Goal: Information Seeking & Learning: Learn about a topic

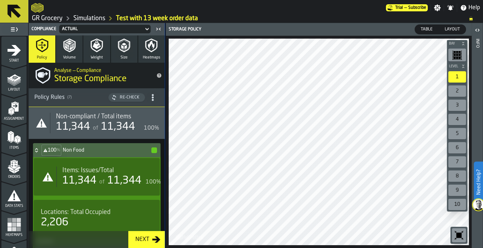
scroll to position [264, 0]
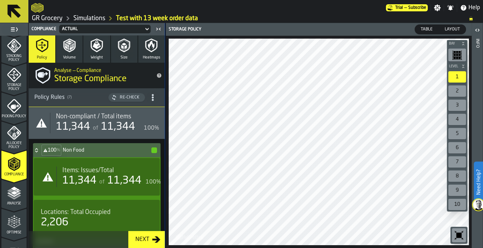
click at [49, 17] on link "GR Grocery" at bounding box center [47, 19] width 31 height 8
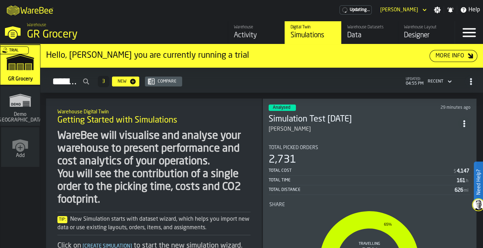
click at [363, 35] on div "Data" at bounding box center [369, 35] width 45 height 10
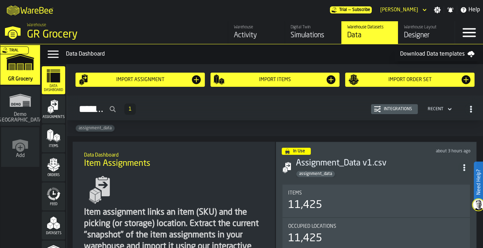
click at [51, 163] on icon "menu Orders" at bounding box center [53, 165] width 14 height 14
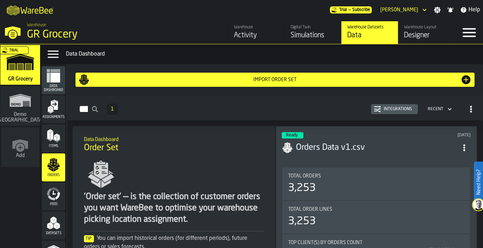
scroll to position [100, 0]
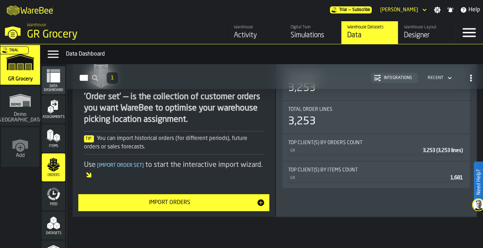
click at [207, 204] on div "Import Orders" at bounding box center [170, 203] width 174 height 9
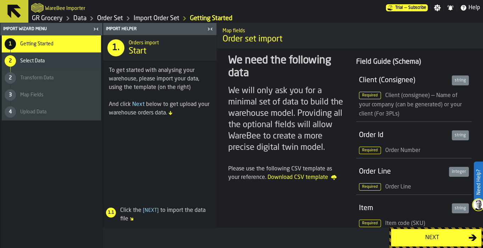
click at [429, 242] on div "Next" at bounding box center [432, 238] width 73 height 9
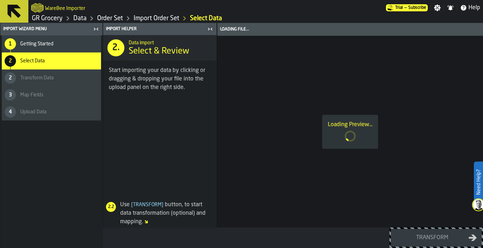
click at [83, 19] on link "Data" at bounding box center [79, 19] width 13 height 8
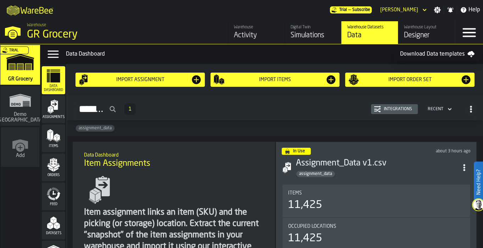
scroll to position [52, 0]
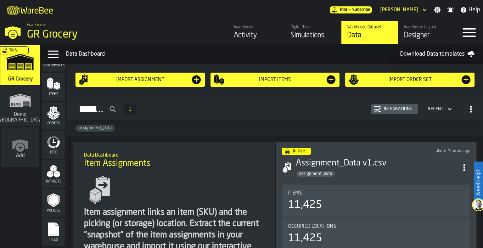
click at [55, 236] on icon "menu Files" at bounding box center [53, 229] width 14 height 14
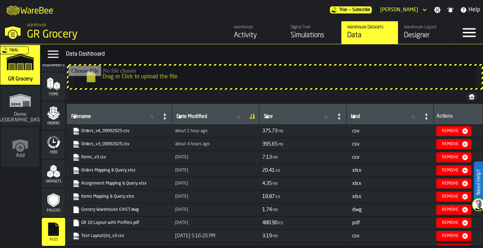
click at [143, 74] on input "Drag or Click to upload the file" at bounding box center [274, 77] width 413 height 23
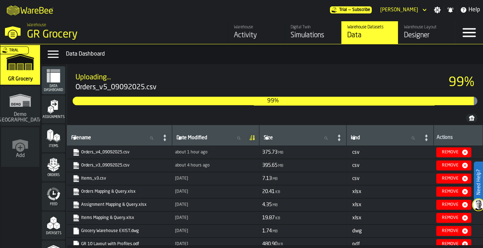
scroll to position [52, 0]
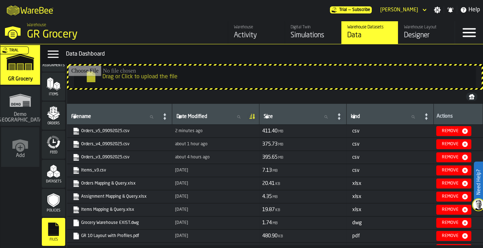
click at [299, 32] on div "Simulations" at bounding box center [313, 35] width 45 height 10
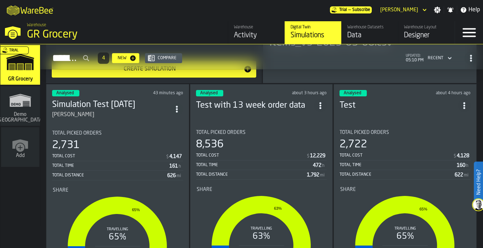
scroll to position [221, 0]
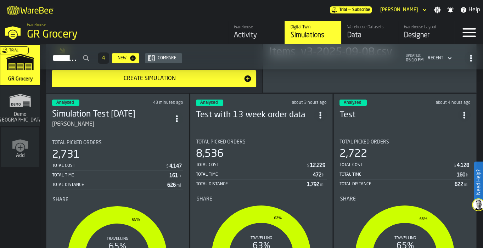
click at [185, 121] on div "Analysed 43 minutes ago Simulation Test 2025-09-09 Anatoly Total Picked Orders …" at bounding box center [117, 208] width 143 height 229
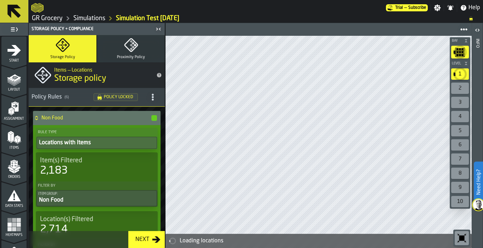
scroll to position [116, 0]
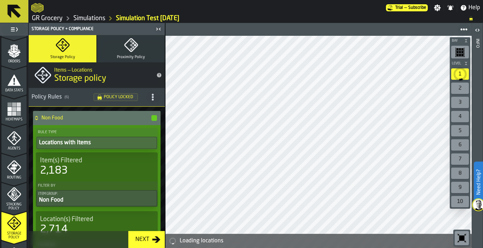
click at [17, 141] on icon "menu Agents" at bounding box center [14, 138] width 14 height 14
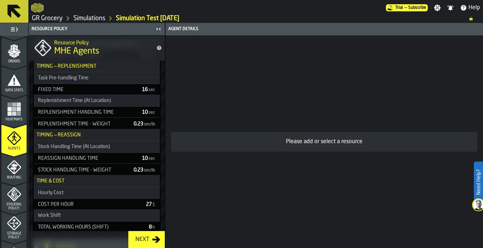
scroll to position [332, 0]
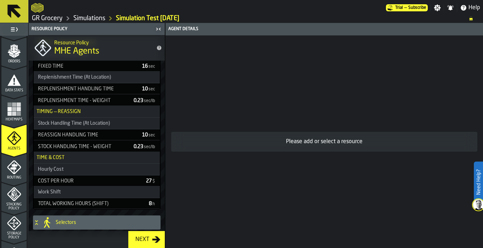
click at [80, 220] on h4 "Selectors" at bounding box center [107, 223] width 102 height 6
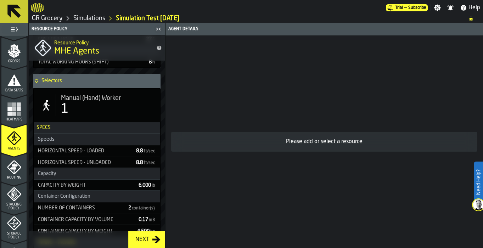
scroll to position [609, 0]
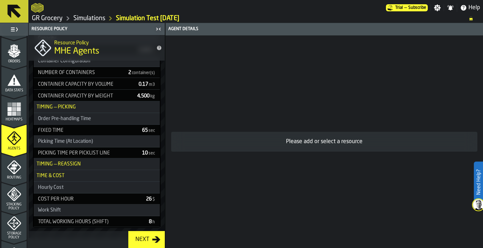
click at [113, 150] on div "Picking Time per Picklist line" at bounding box center [85, 153] width 101 height 6
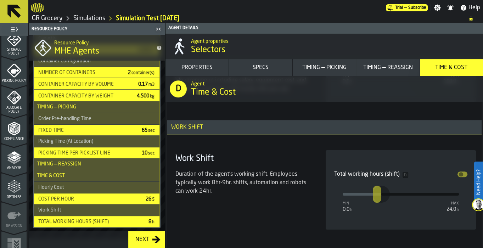
scroll to position [311, 0]
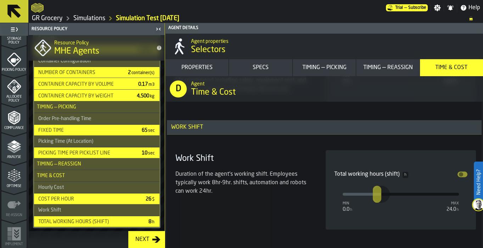
click at [15, 151] on polyline "menu Analyse" at bounding box center [14, 150] width 14 height 5
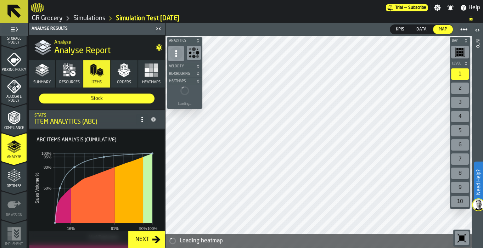
click at [40, 71] on icon "button" at bounding box center [42, 70] width 14 height 14
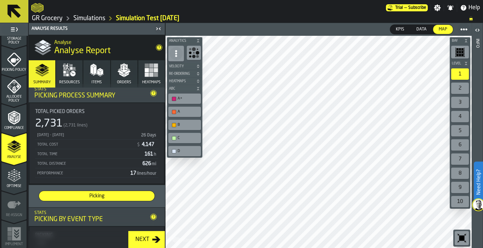
scroll to position [0, 0]
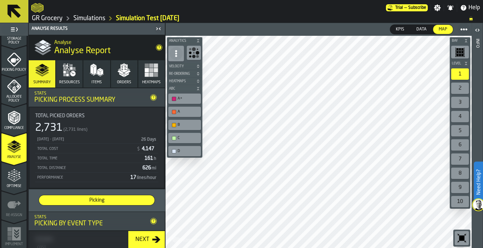
click at [124, 71] on icon "button" at bounding box center [124, 68] width 7 height 8
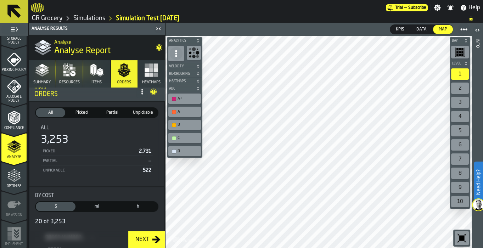
scroll to position [16, 0]
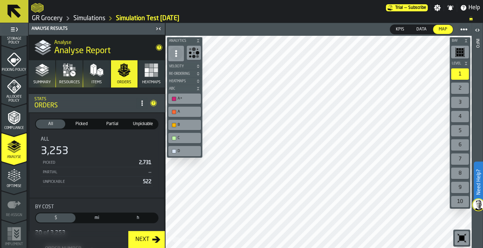
click at [143, 179] on span "522" at bounding box center [147, 181] width 9 height 5
click at [85, 125] on span "Picked" at bounding box center [81, 124] width 27 height 6
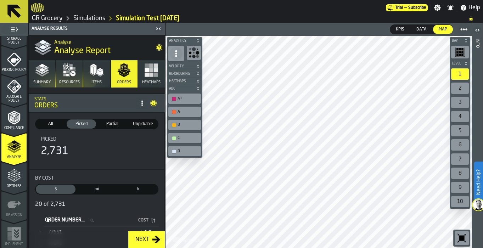
click at [139, 126] on span "Unpickable" at bounding box center [143, 124] width 27 height 6
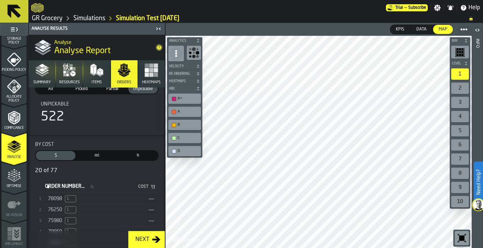
scroll to position [0, 0]
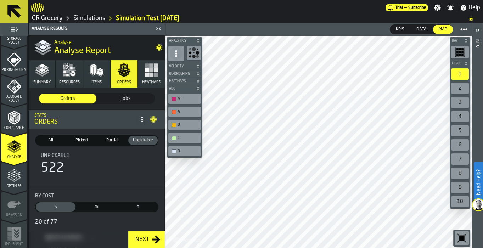
click at [109, 140] on span "Partial" at bounding box center [112, 140] width 27 height 6
click at [80, 142] on span "Picked" at bounding box center [81, 140] width 27 height 6
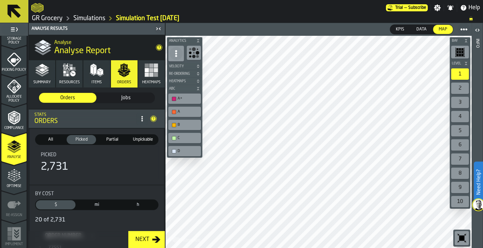
click at [57, 143] on div "All" at bounding box center [50, 139] width 29 height 9
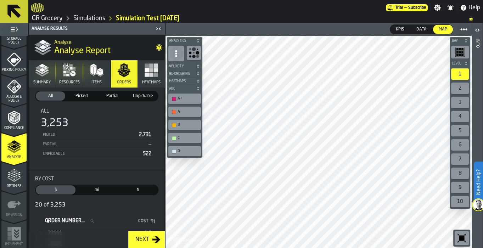
scroll to position [44, 0]
click at [33, 60] on button "Summary" at bounding box center [42, 73] width 27 height 27
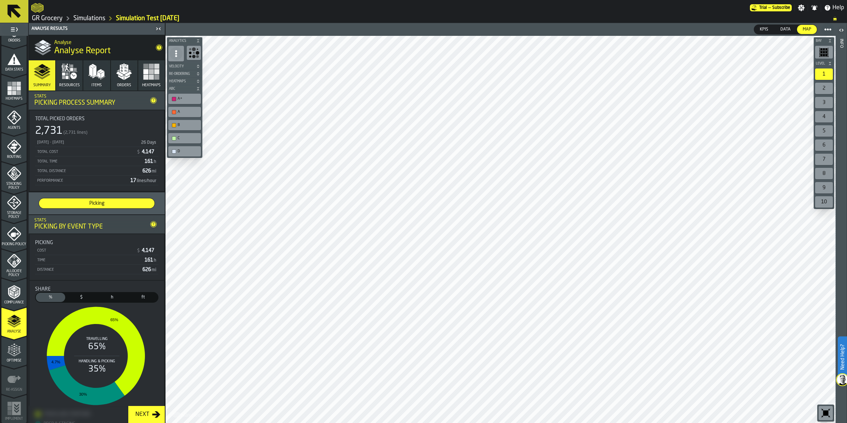
scroll to position [136, 0]
click at [71, 76] on icon "button" at bounding box center [73, 76] width 6 height 6
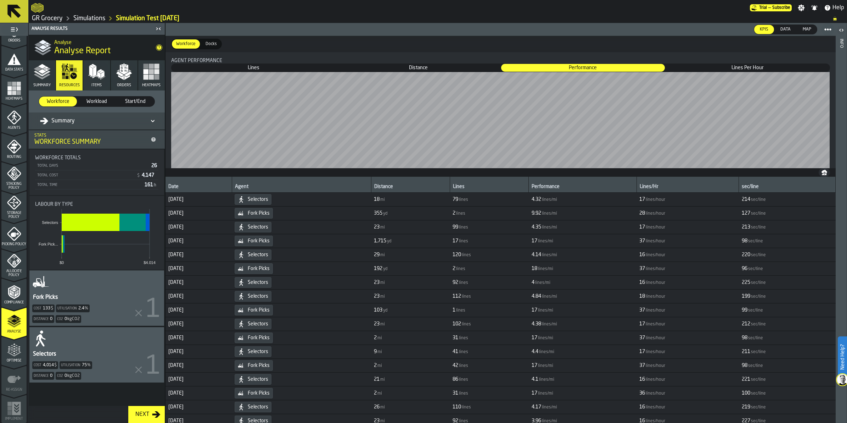
click at [43, 76] on polyline "button" at bounding box center [42, 74] width 17 height 6
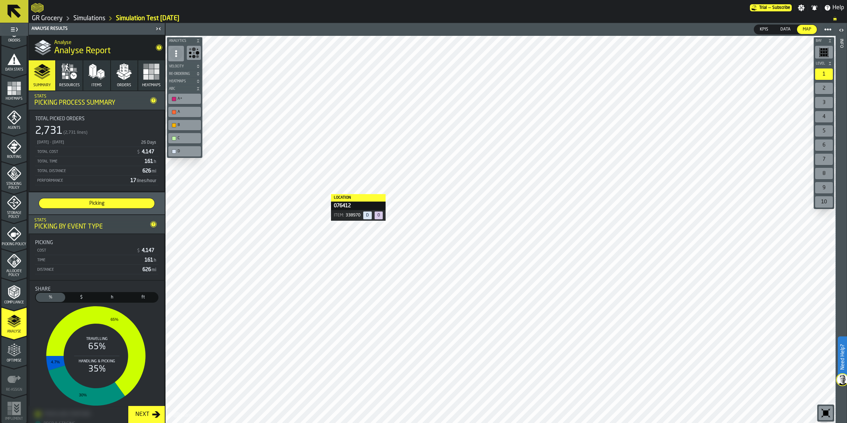
click at [97, 73] on polygon "button" at bounding box center [99, 75] width 4 height 7
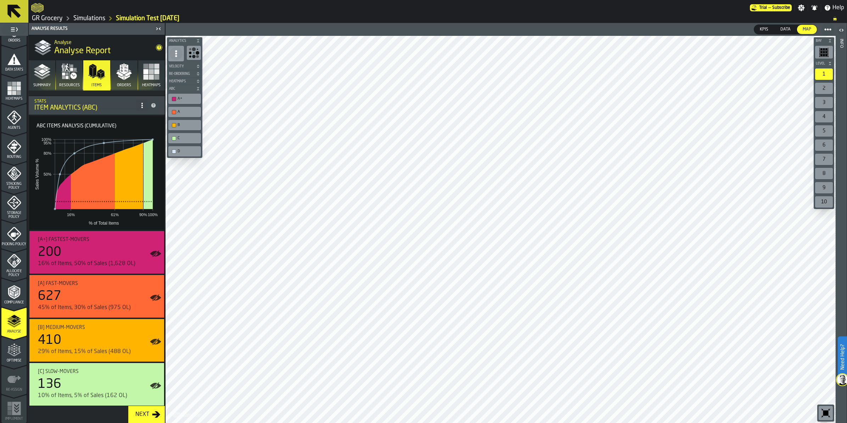
scroll to position [0, 0]
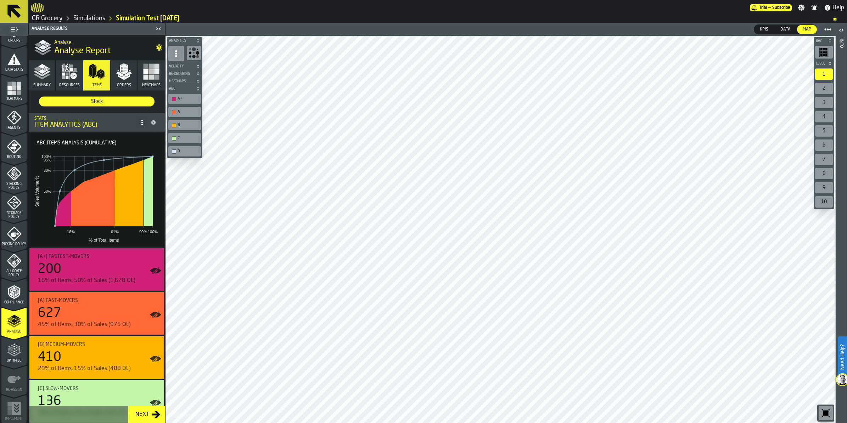
click at [119, 75] on polygon "button" at bounding box center [119, 74] width 7 height 5
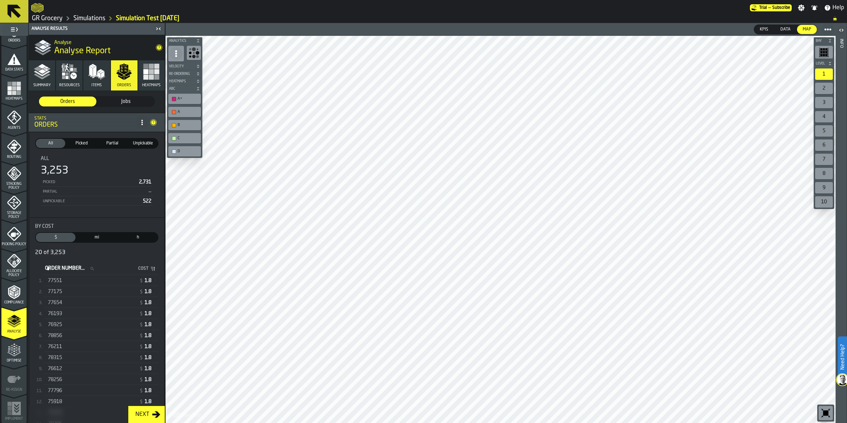
click at [150, 77] on rect "button" at bounding box center [151, 77] width 5 height 5
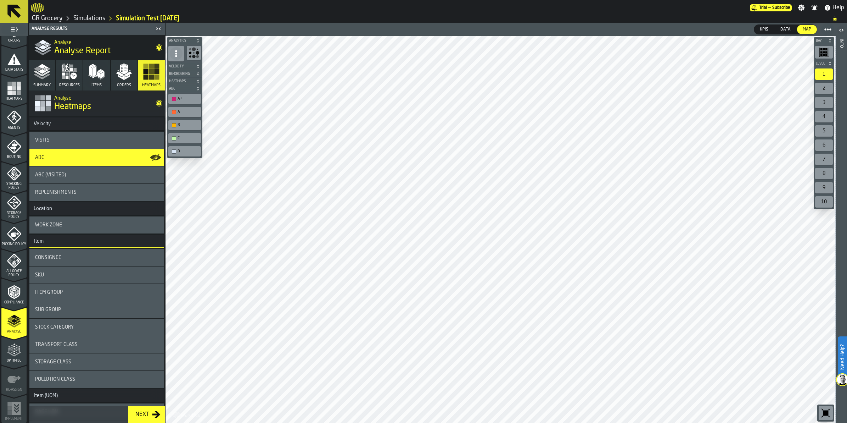
click at [9, 122] on icon "menu Agents" at bounding box center [14, 117] width 14 height 14
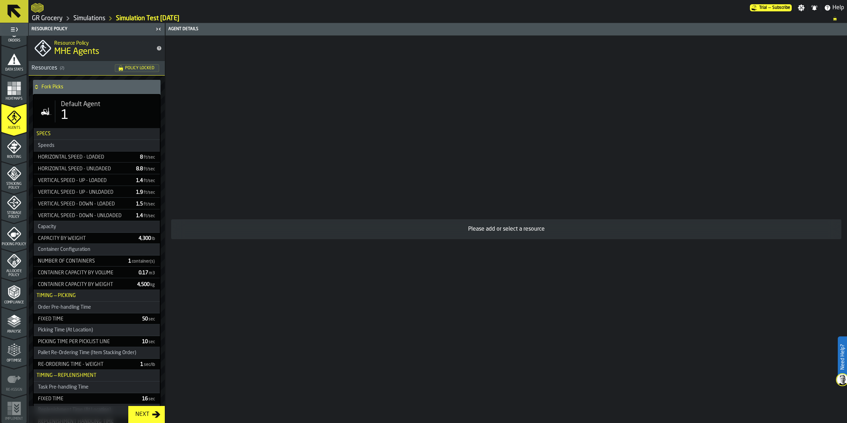
click at [77, 113] on div "1" at bounding box center [107, 115] width 93 height 14
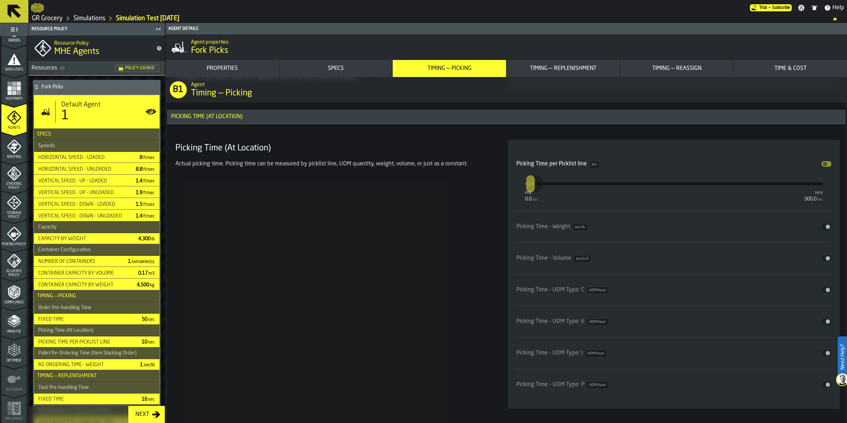
scroll to position [1950, 0]
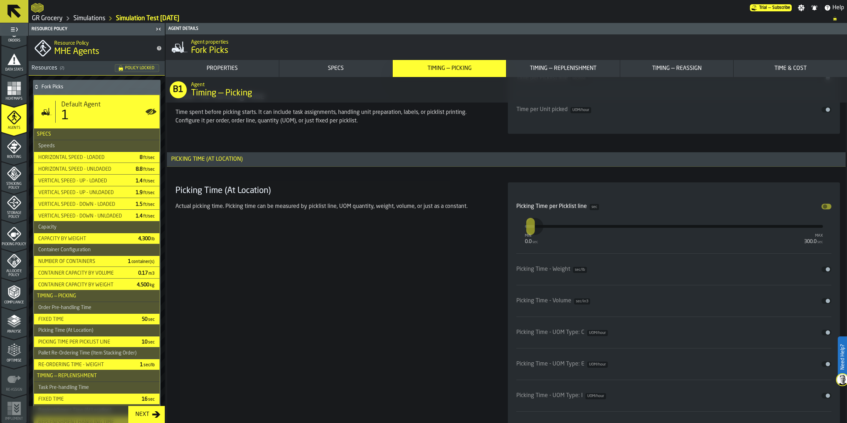
click at [7, 248] on span "Allocate Policy" at bounding box center [13, 273] width 25 height 8
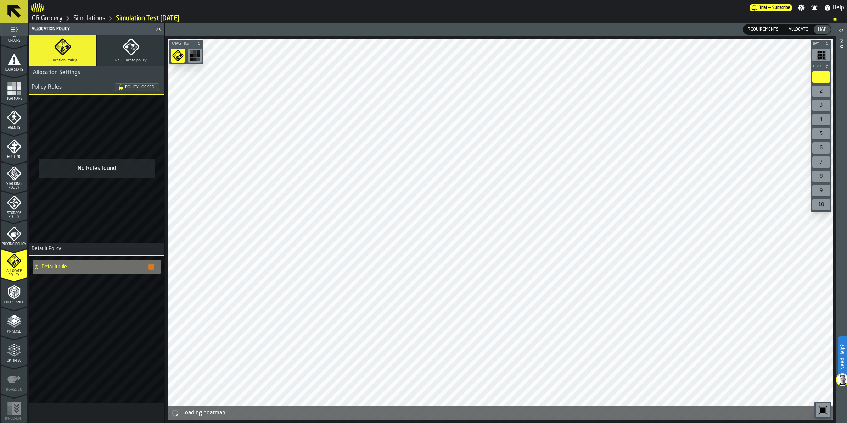
click at [9, 248] on polygon "menu Analyse" at bounding box center [10, 318] width 7 height 4
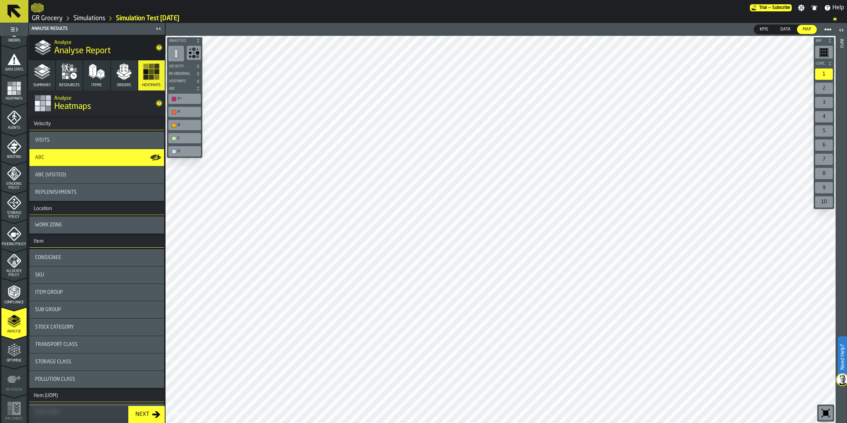
click at [126, 68] on icon "button" at bounding box center [124, 70] width 9 height 10
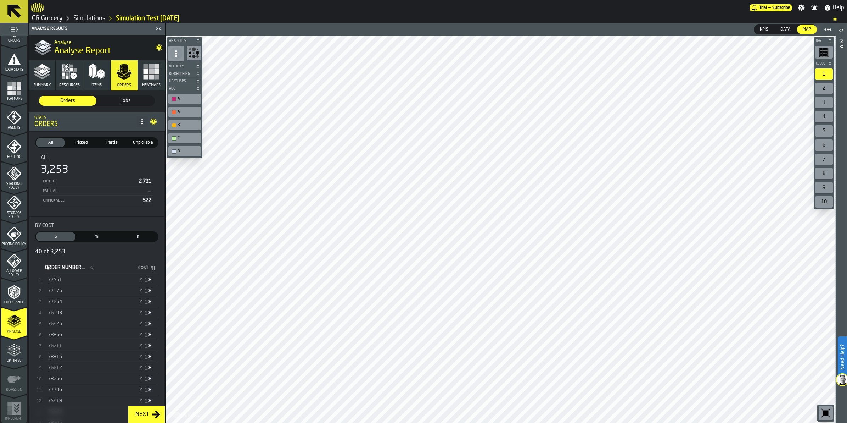
scroll to position [0, 0]
click at [100, 248] on div "77551" at bounding box center [92, 281] width 89 height 6
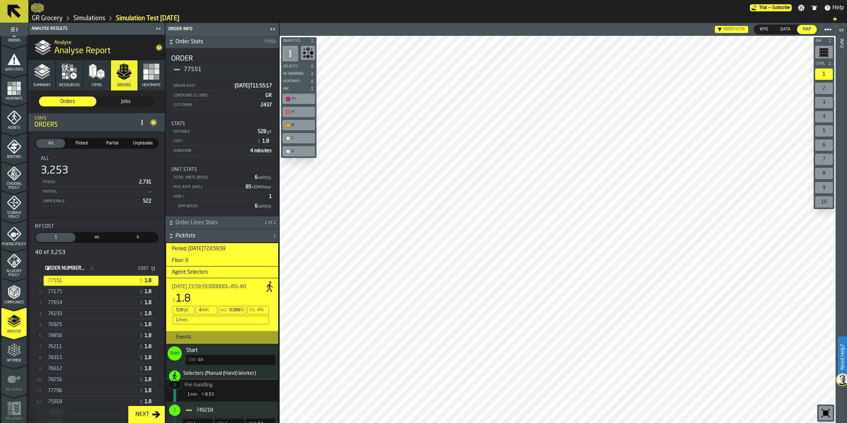
click at [75, 248] on div "77654" at bounding box center [92, 303] width 89 height 6
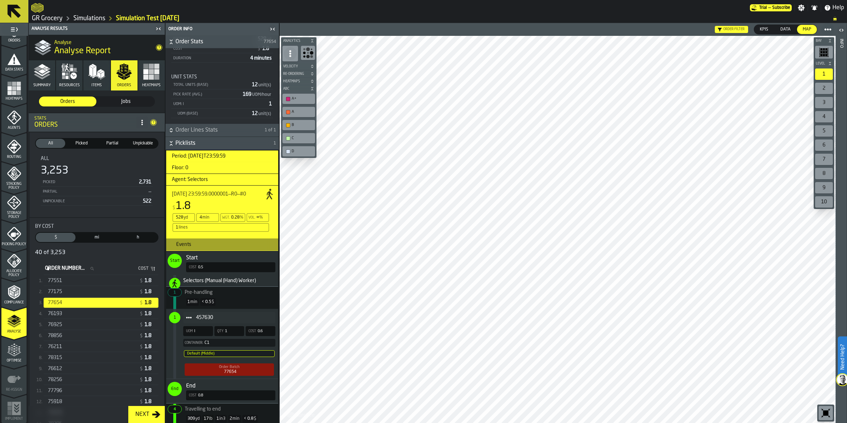
scroll to position [96, 0]
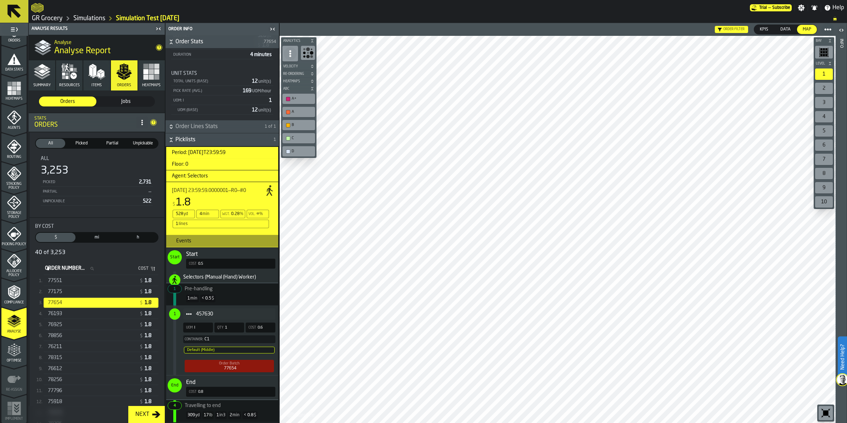
click at [103, 248] on div "76193" at bounding box center [92, 314] width 89 height 6
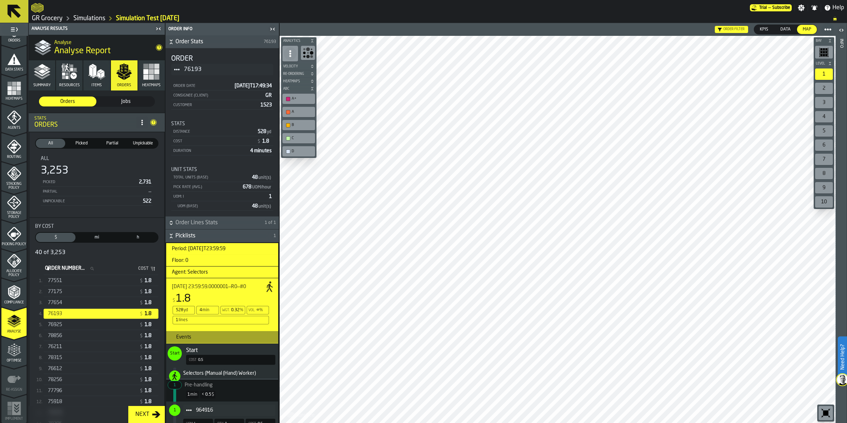
click at [104, 248] on div "76925" at bounding box center [92, 325] width 89 height 6
click at [202, 219] on span "Order Lines Stats" at bounding box center [219, 222] width 88 height 9
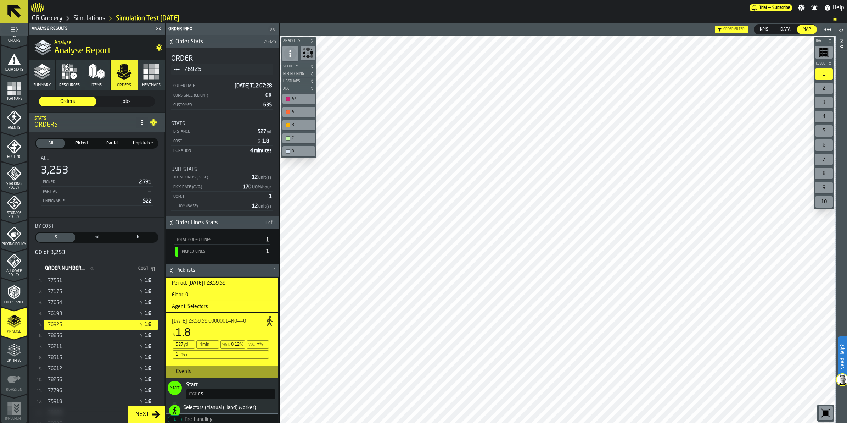
scroll to position [131, 0]
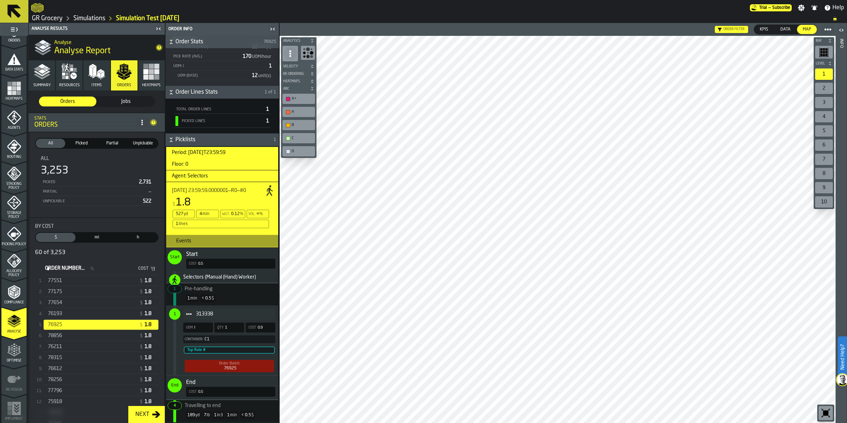
drag, startPoint x: 227, startPoint y: 255, endPoint x: 267, endPoint y: 254, distance: 39.7
click at [227, 248] on div "Start" at bounding box center [230, 254] width 89 height 9
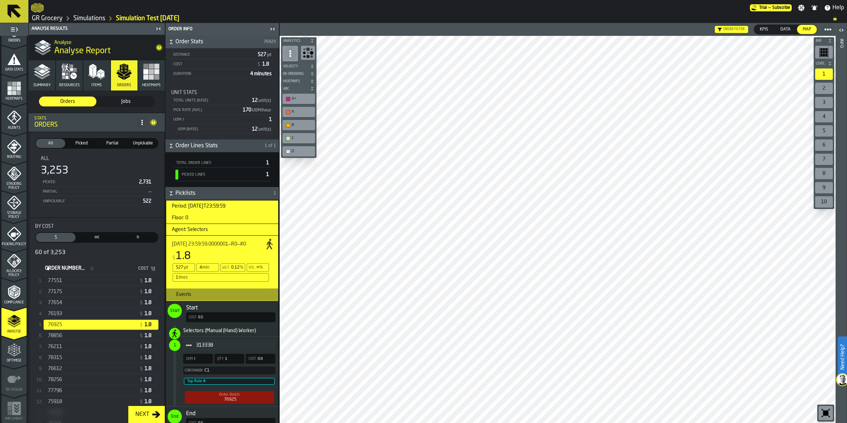
scroll to position [65, 0]
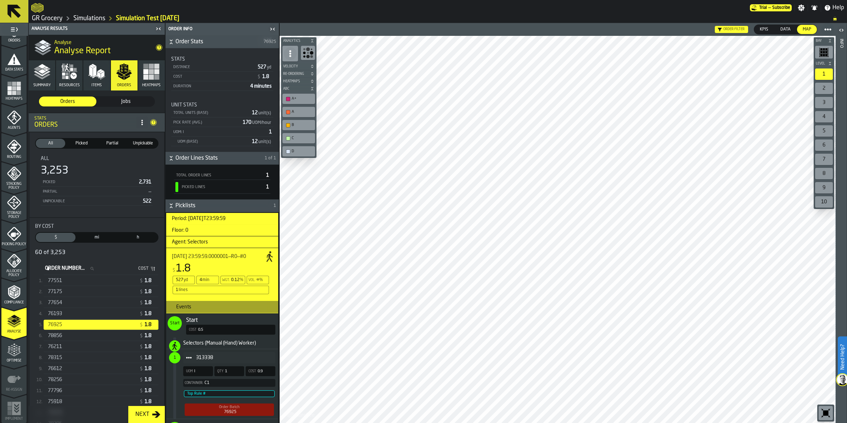
click at [75, 76] on icon "button" at bounding box center [73, 76] width 6 height 6
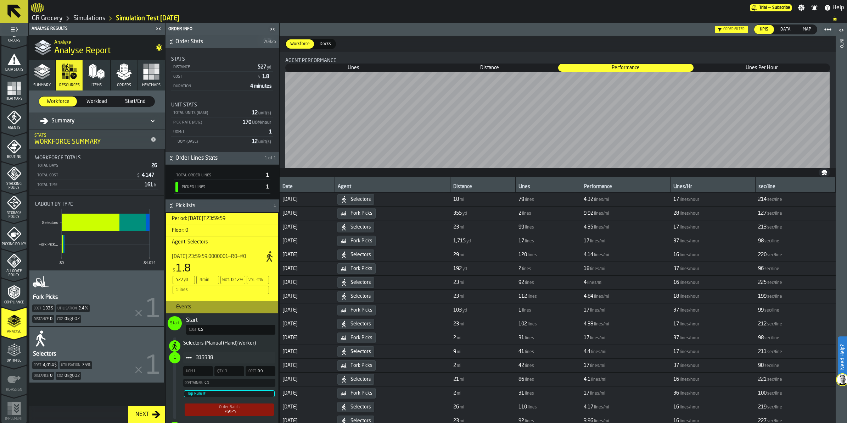
click at [129, 248] on div "Selectors Cost 4,014 $ Utilisation 75 % Distance 0 Co2 0 kgCO2" at bounding box center [96, 354] width 135 height 55
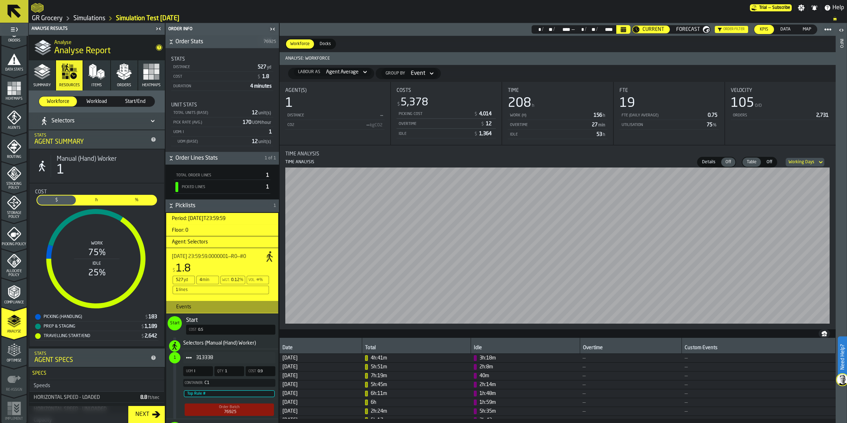
click at [300, 102] on div "1" at bounding box center [334, 103] width 99 height 14
click at [341, 68] on div "Agent Average" at bounding box center [342, 72] width 38 height 9
click at [324, 116] on div "Agent FTE" at bounding box center [314, 119] width 37 height 9
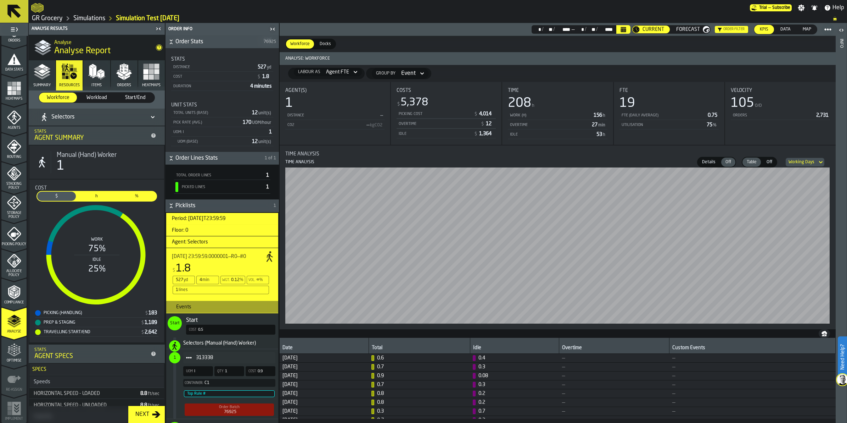
scroll to position [0, 0]
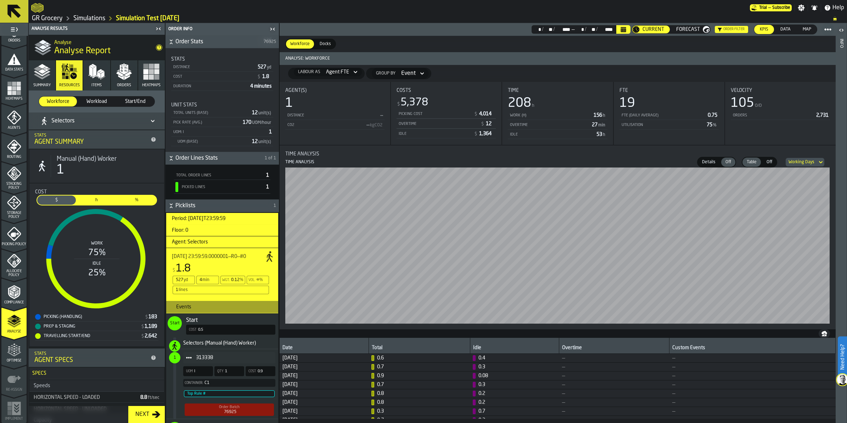
click at [113, 121] on div "Selectors" at bounding box center [93, 121] width 106 height 9
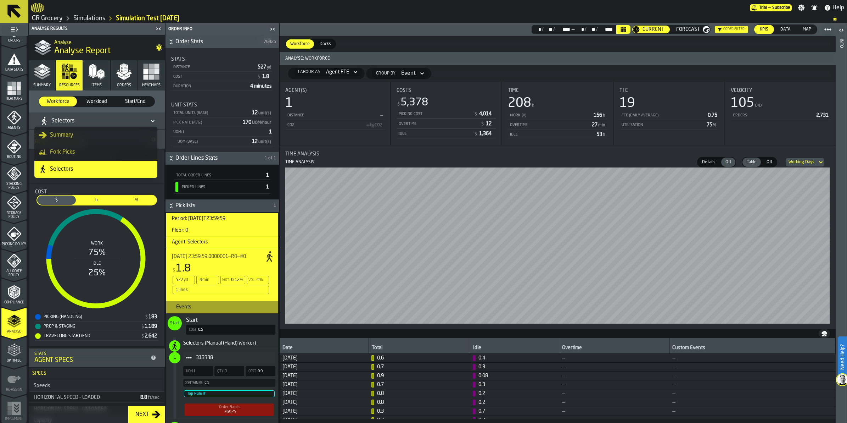
click at [100, 169] on div "Selectors" at bounding box center [96, 169] width 115 height 9
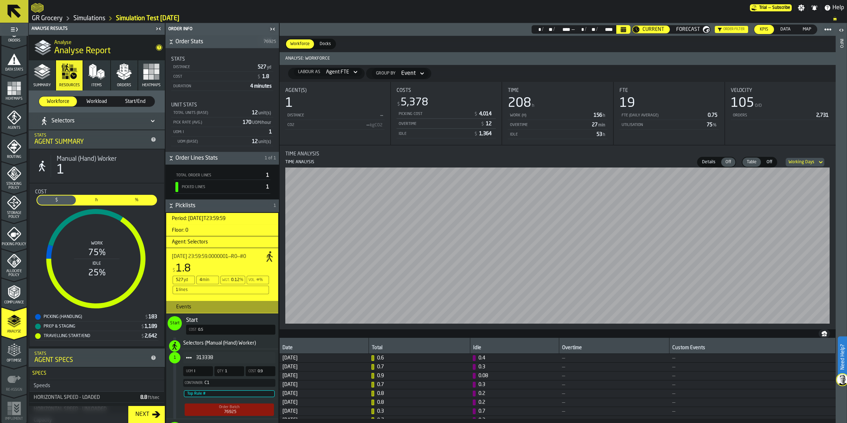
click at [117, 68] on icon "button" at bounding box center [124, 71] width 17 height 17
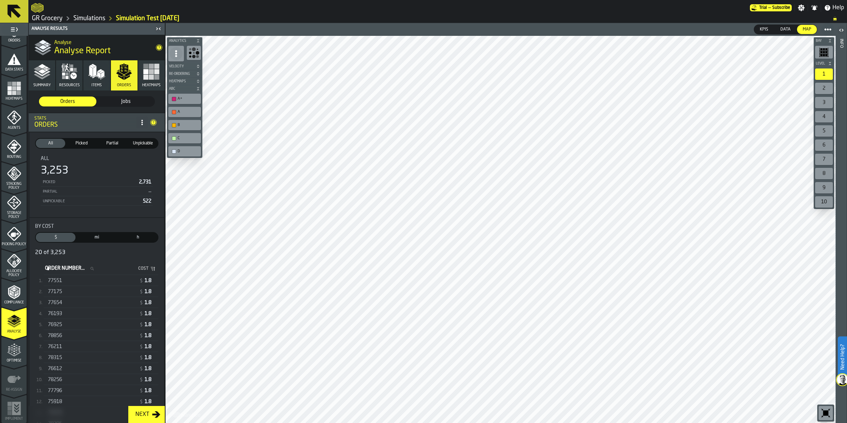
click at [96, 248] on div "77175" at bounding box center [92, 292] width 89 height 6
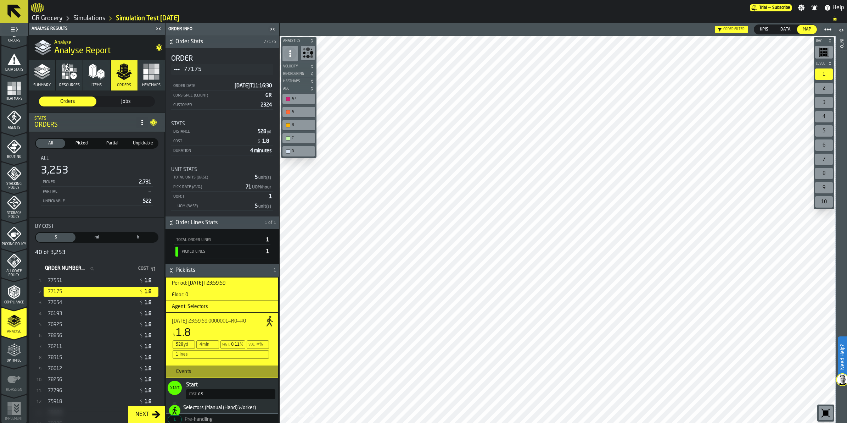
click at [100, 248] on input "Order Number... Order Number..." at bounding box center [72, 268] width 56 height 9
type input "*****"
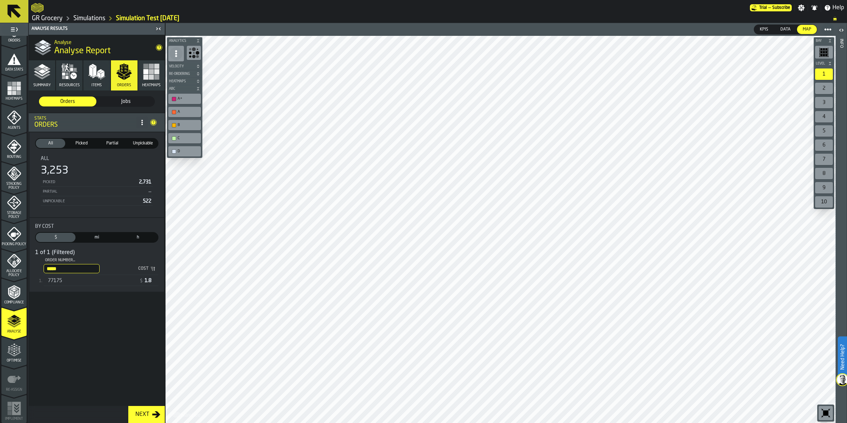
click at [64, 248] on div "77175" at bounding box center [92, 281] width 89 height 6
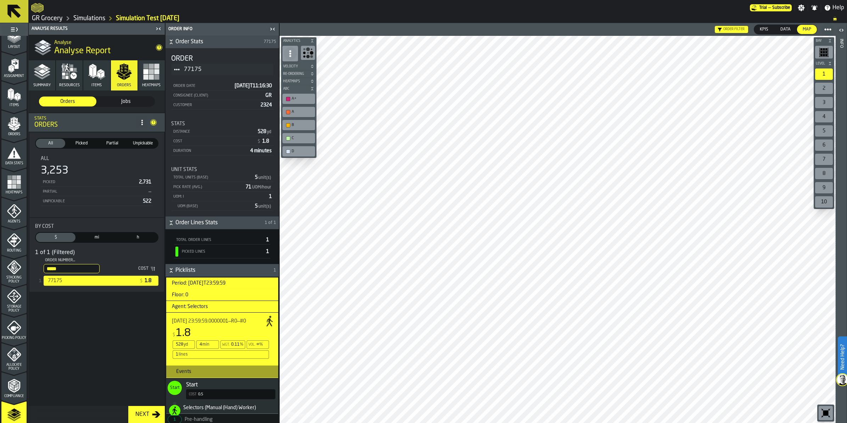
scroll to position [4, 0]
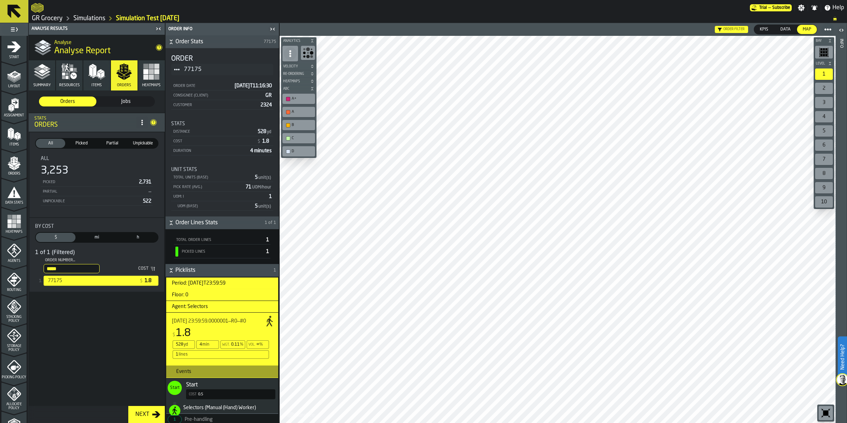
click at [9, 167] on polygon "menu Orders" at bounding box center [11, 168] width 5 height 4
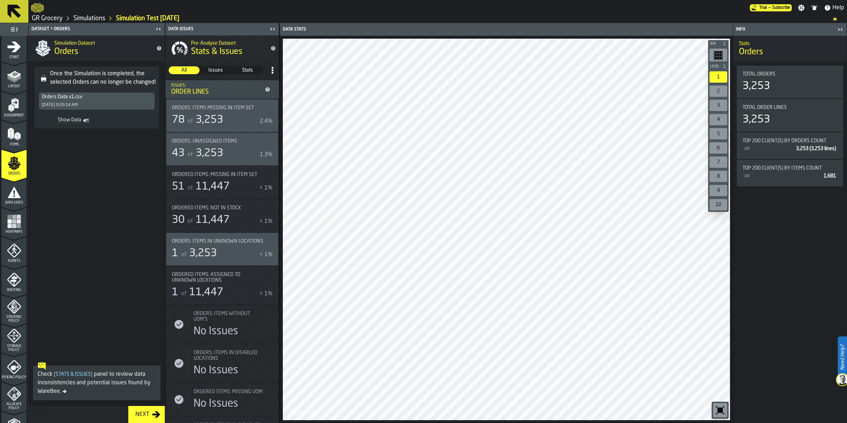
drag, startPoint x: 82, startPoint y: 121, endPoint x: 240, endPoint y: 157, distance: 161.9
click at [82, 121] on link "Show Data" at bounding box center [66, 121] width 55 height 10
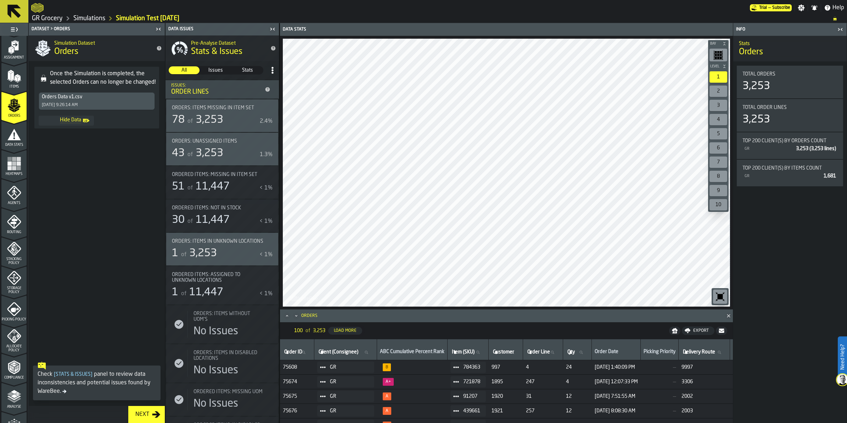
scroll to position [136, 0]
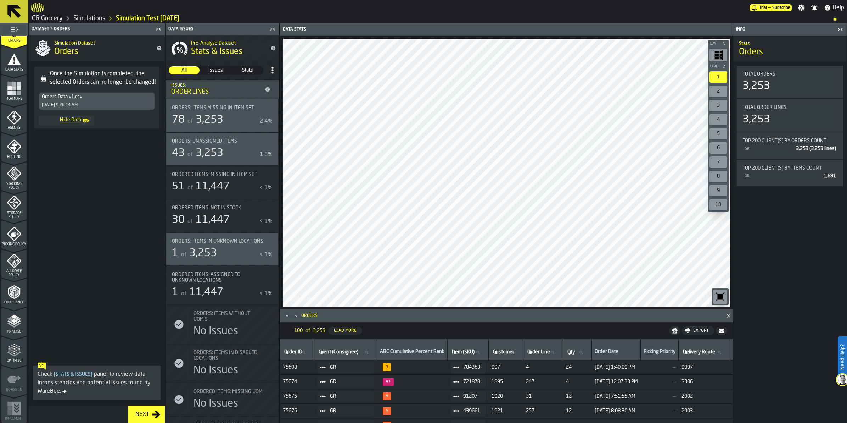
drag, startPoint x: 15, startPoint y: 326, endPoint x: 0, endPoint y: 47, distance: 279.8
click at [15, 248] on icon "menu Analyse" at bounding box center [14, 321] width 14 height 14
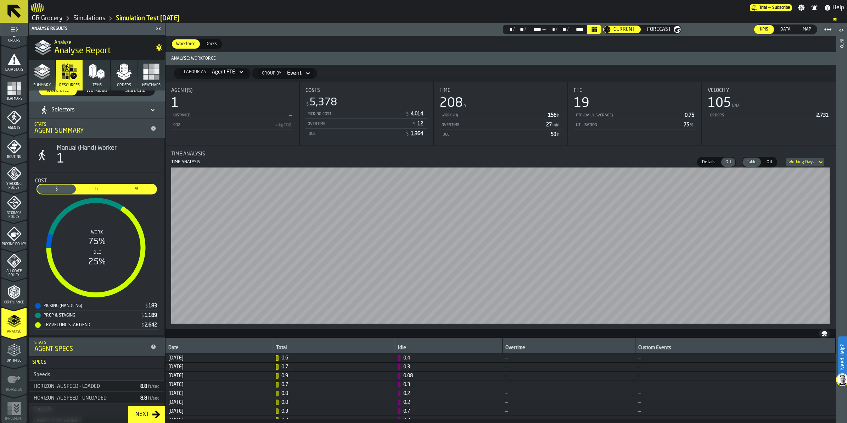
scroll to position [0, 0]
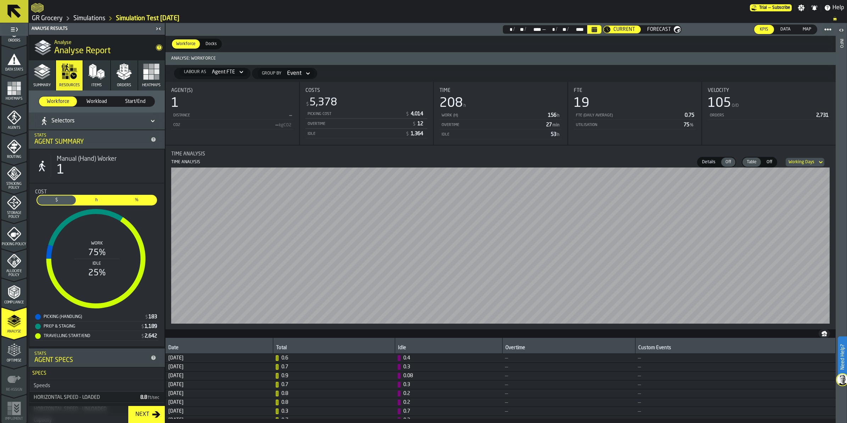
click at [75, 112] on header "Selectors" at bounding box center [97, 120] width 136 height 17
click at [73, 119] on div "Selectors" at bounding box center [57, 121] width 34 height 9
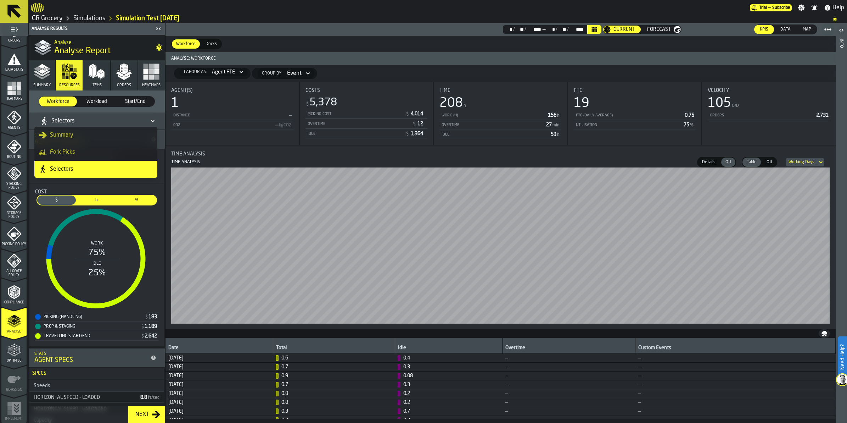
click at [79, 200] on span "h" at bounding box center [97, 200] width 36 height 6
click at [128, 201] on span "%" at bounding box center [137, 200] width 36 height 6
click at [89, 201] on span "h" at bounding box center [97, 200] width 36 height 6
click at [161, 222] on div "Duration $ Cost h Time % Share Work 75% Idle 25% Picking (Handling) 7 h Prep & …" at bounding box center [96, 264] width 135 height 163
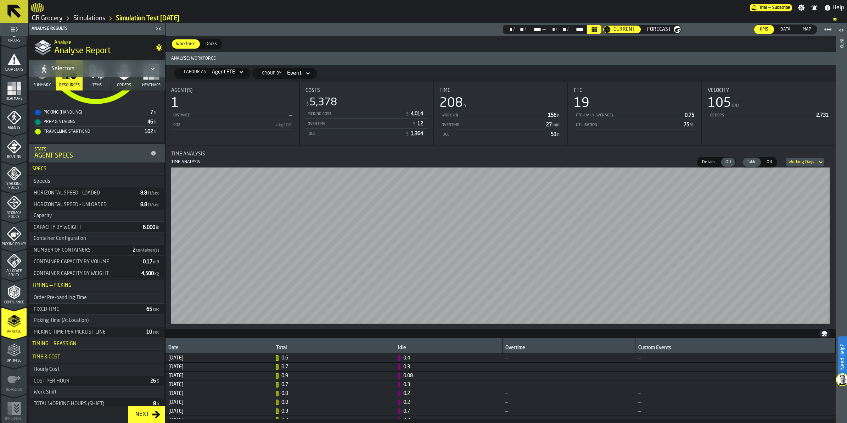
scroll to position [209, 0]
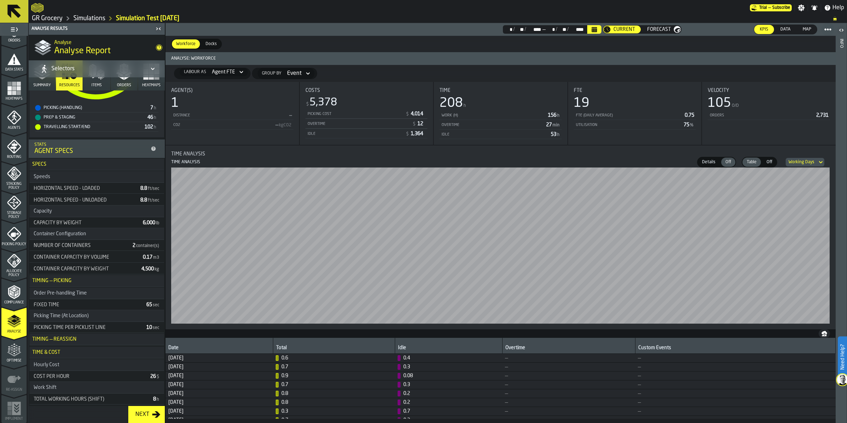
click at [220, 73] on div "Agent FTE" at bounding box center [223, 72] width 23 height 6
click at [198, 135] on div "Picklists" at bounding box center [200, 136] width 37 height 9
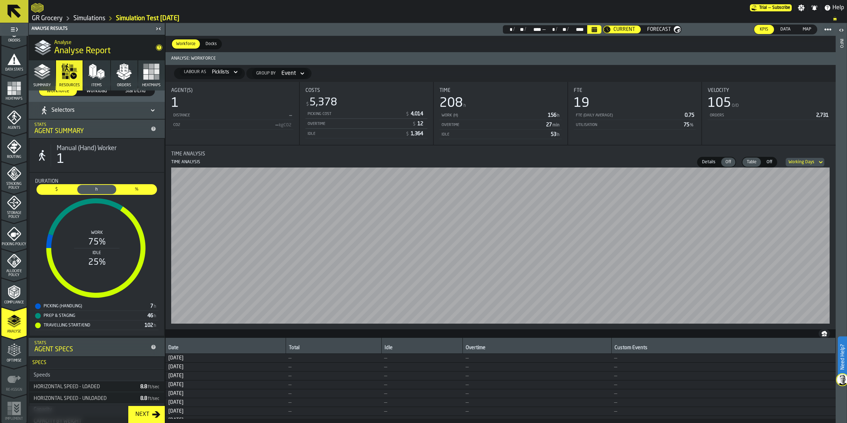
scroll to position [0, 0]
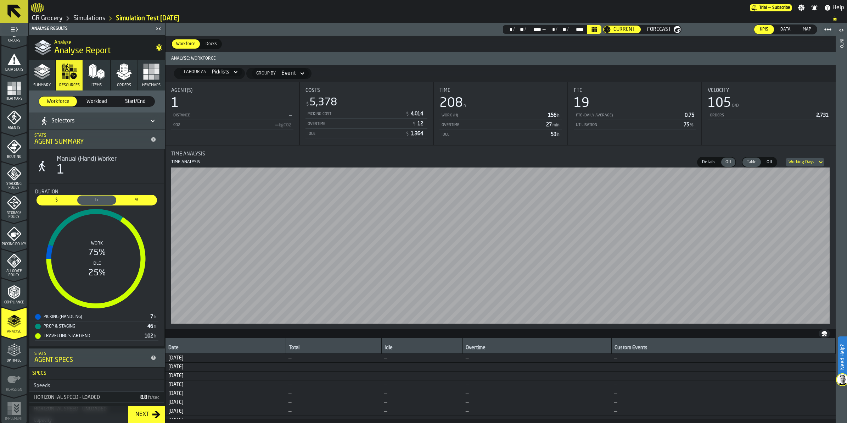
click at [146, 102] on span "Start/End" at bounding box center [135, 101] width 32 height 7
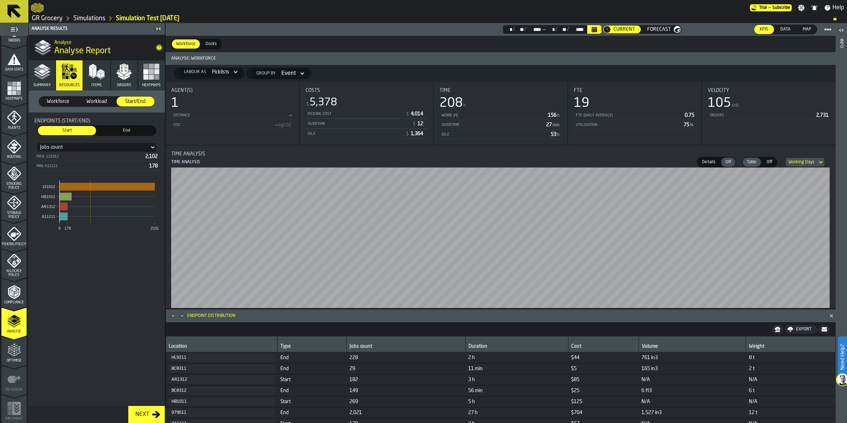
click at [121, 129] on span "End" at bounding box center [126, 130] width 55 height 6
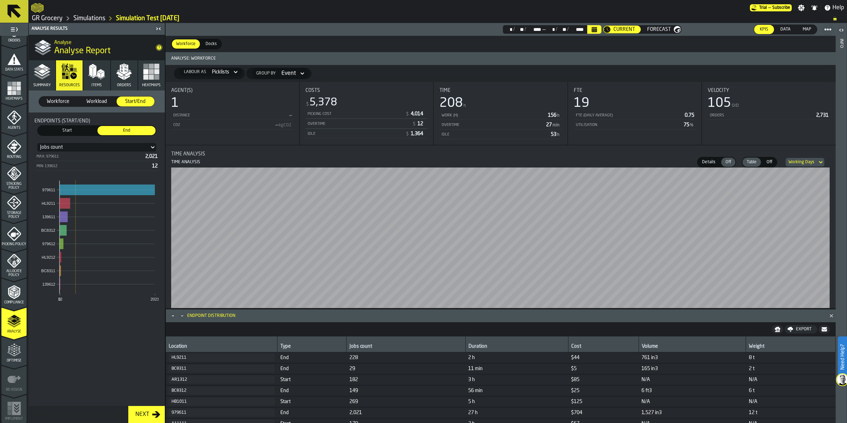
click at [87, 103] on span "Workload" at bounding box center [96, 101] width 32 height 7
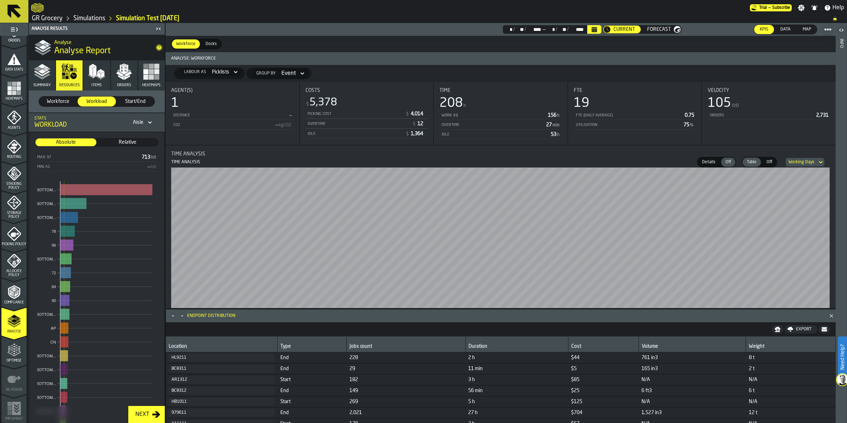
click at [54, 102] on span "Workforce" at bounding box center [58, 101] width 32 height 7
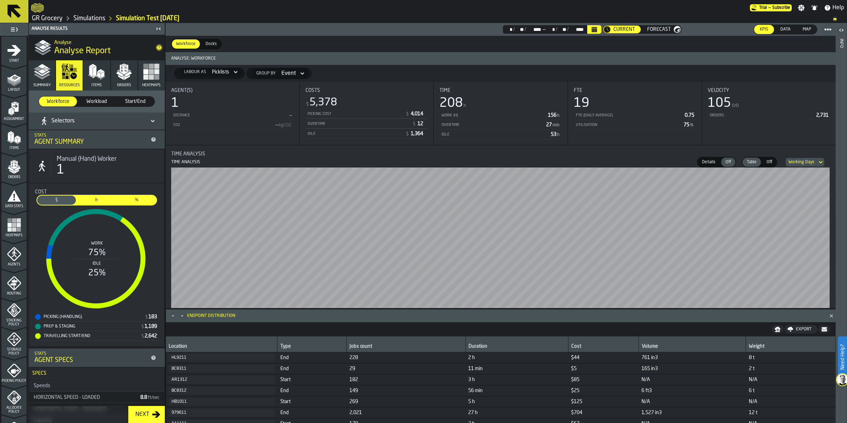
click at [124, 65] on icon "button" at bounding box center [124, 64] width 5 height 2
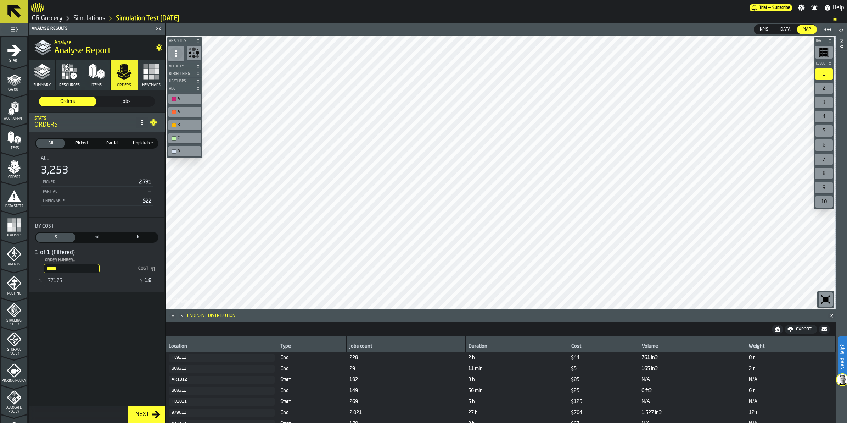
click at [68, 248] on div "77175" at bounding box center [92, 281] width 89 height 6
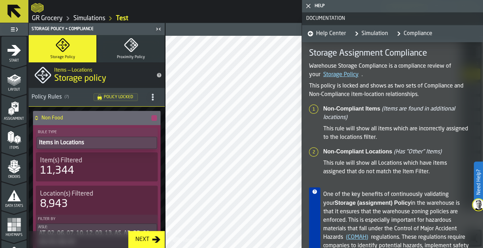
scroll to position [339, 0]
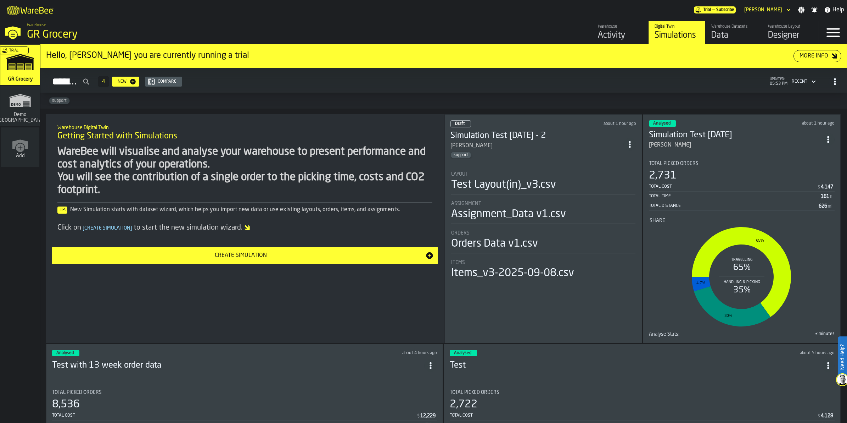
scroll to position [44, 0]
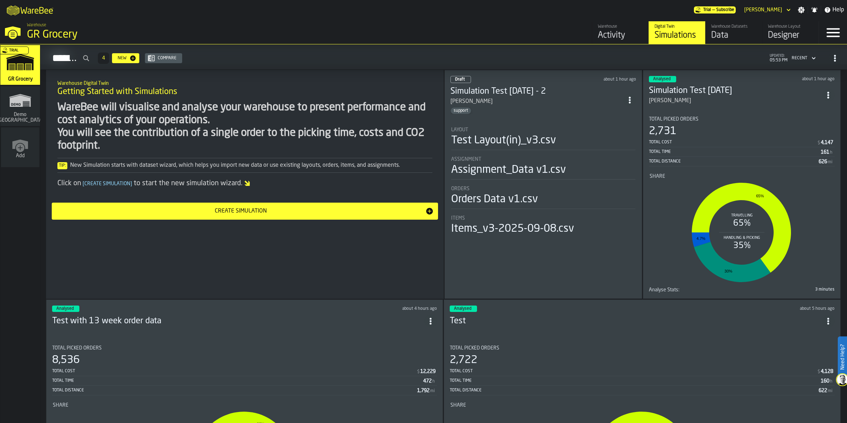
click at [733, 30] on div "Data" at bounding box center [734, 35] width 45 height 11
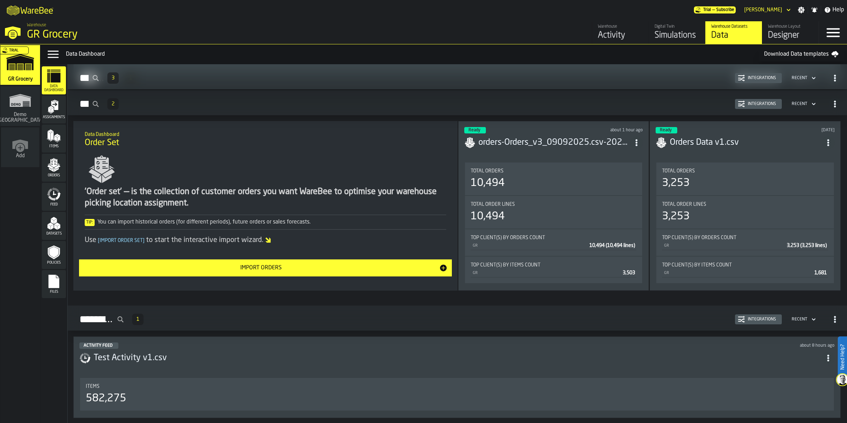
scroll to position [631, 0]
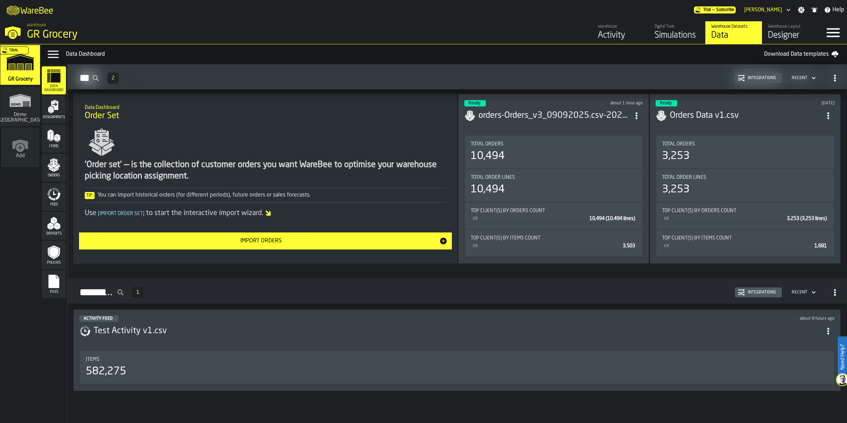
click at [392, 327] on h3 "Test Activity v1.csv" at bounding box center [458, 330] width 729 height 11
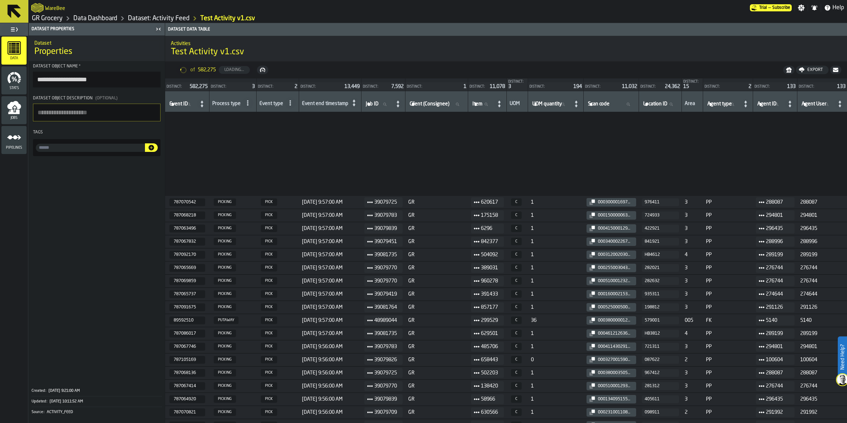
scroll to position [1045, 0]
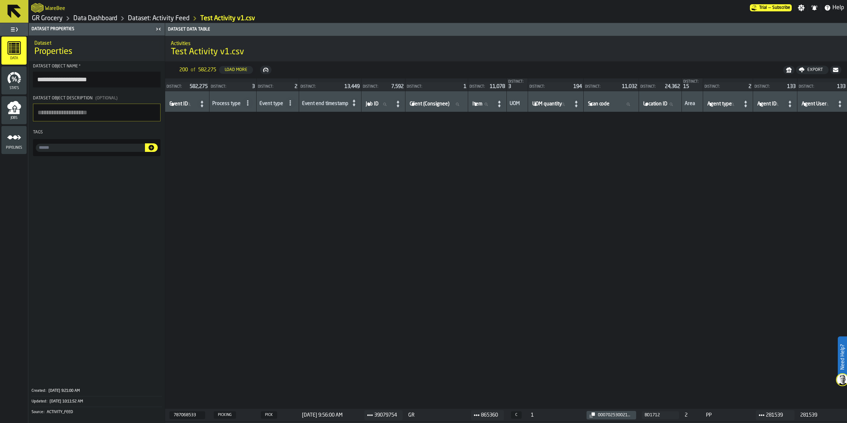
scroll to position [1697, 0]
